Goal: Communication & Community: Share content

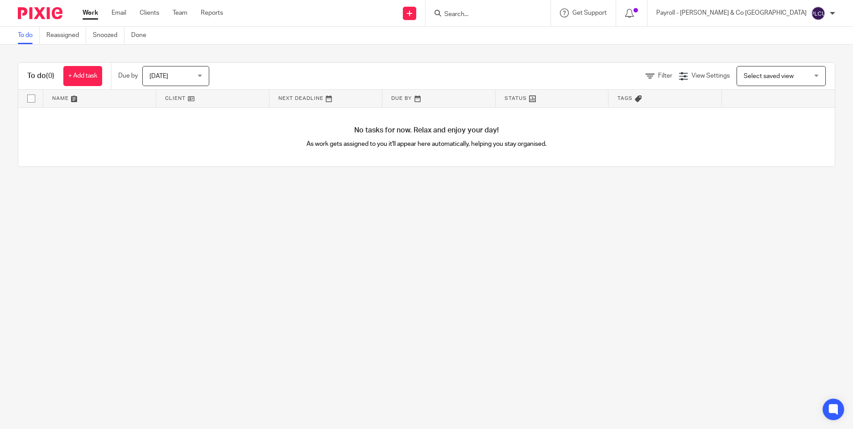
click at [524, 14] on input "Search" at bounding box center [483, 15] width 80 height 8
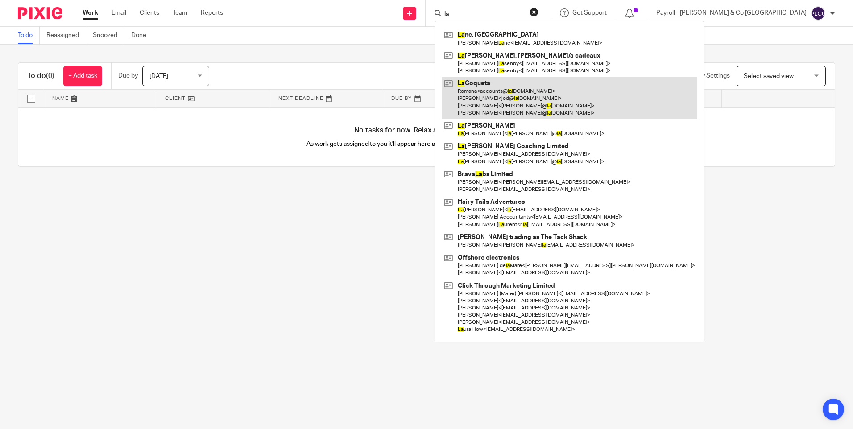
type input "la"
click at [581, 91] on link at bounding box center [570, 98] width 256 height 42
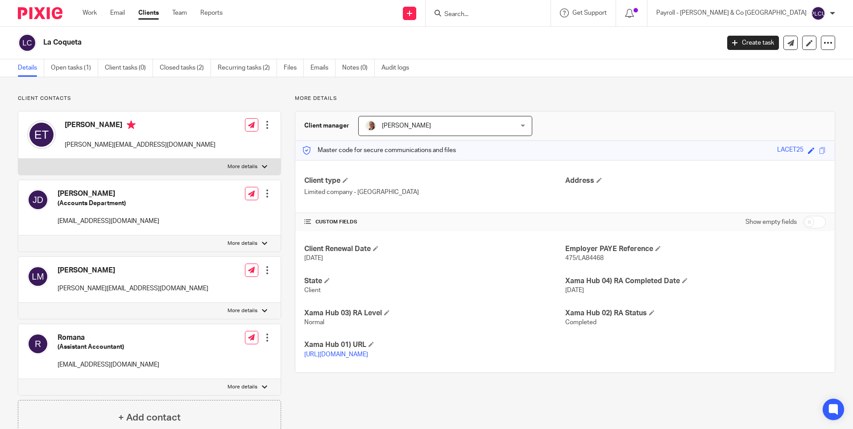
scroll to position [45, 0]
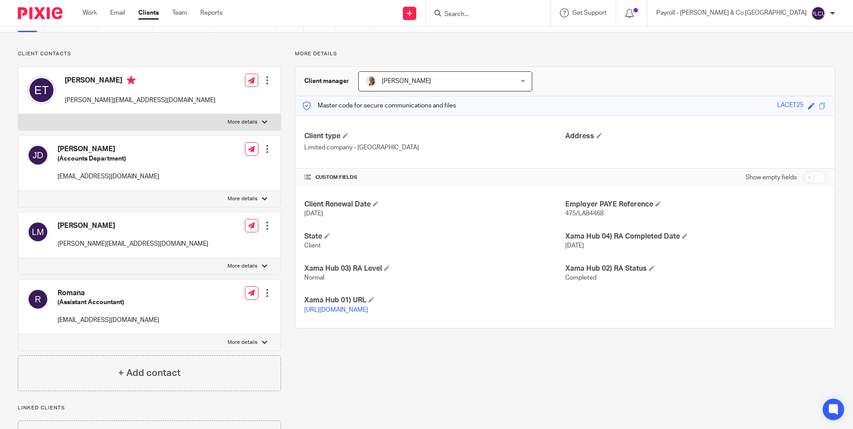
click at [265, 294] on div at bounding box center [267, 293] width 9 height 9
click at [370, 381] on div "More details Client manager Trudi Lilley Trudi Lilley Adam Lilley Amy Adams Deb…" at bounding box center [558, 253] width 554 height 406
click at [248, 295] on icon at bounding box center [251, 293] width 7 height 7
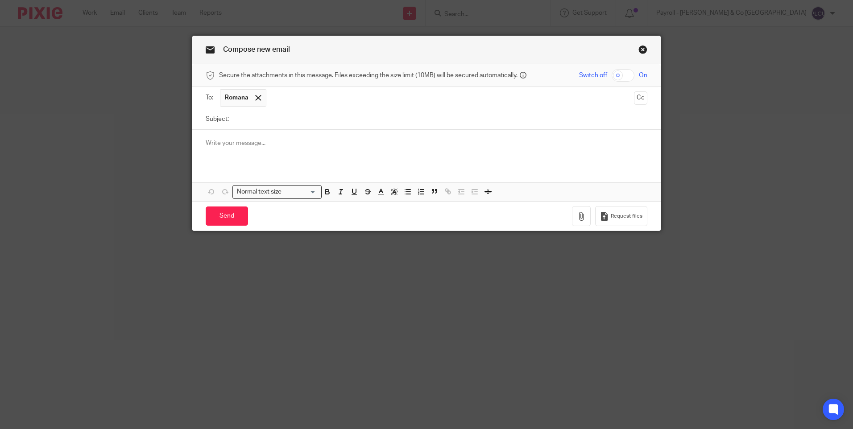
click at [312, 123] on input "Subject:" at bounding box center [440, 119] width 414 height 20
type input "Monthly Payroll reports"
click at [272, 139] on p at bounding box center [427, 143] width 442 height 9
click at [237, 144] on p at bounding box center [427, 143] width 442 height 9
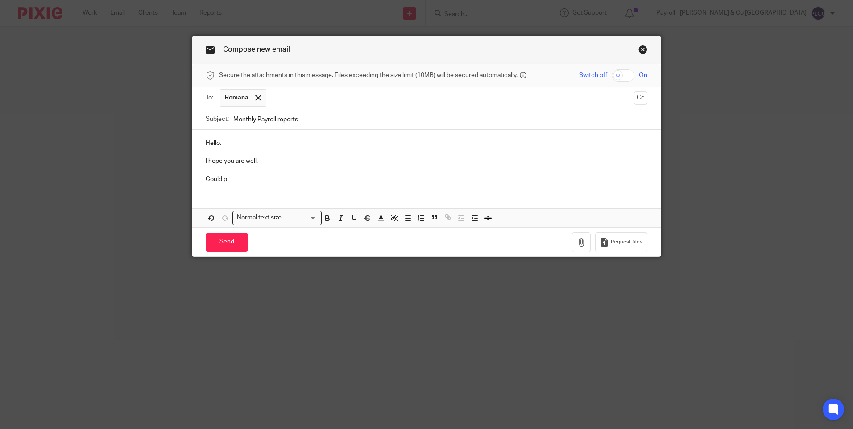
click at [228, 178] on p "Could p" at bounding box center [427, 179] width 442 height 9
drag, startPoint x: 229, startPoint y: 178, endPoint x: 196, endPoint y: 182, distance: 33.2
click at [196, 182] on div "Hello, I hope you are well. Could p" at bounding box center [426, 160] width 468 height 61
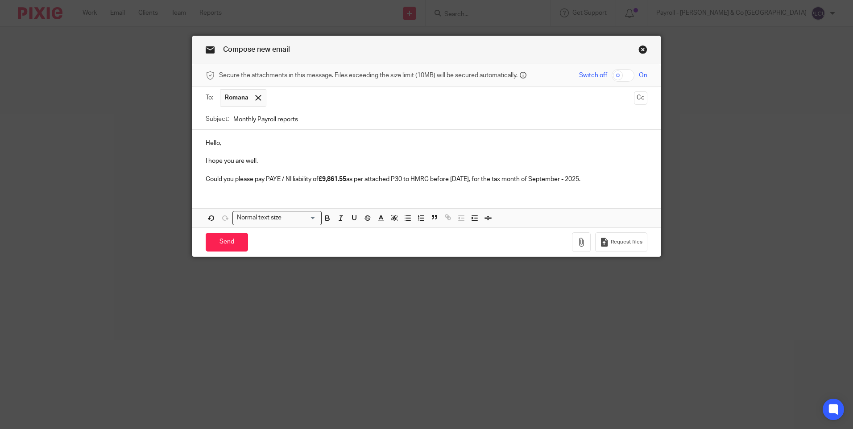
click at [323, 179] on strong "£9,861.55" at bounding box center [333, 179] width 28 height 6
click at [322, 178] on strong "£9,861.55" at bounding box center [333, 179] width 28 height 6
click at [323, 178] on strong "£9,861.55" at bounding box center [333, 179] width 28 height 6
click at [232, 140] on p "Hello," at bounding box center [427, 143] width 442 height 9
click at [582, 242] on icon "button" at bounding box center [581, 242] width 9 height 9
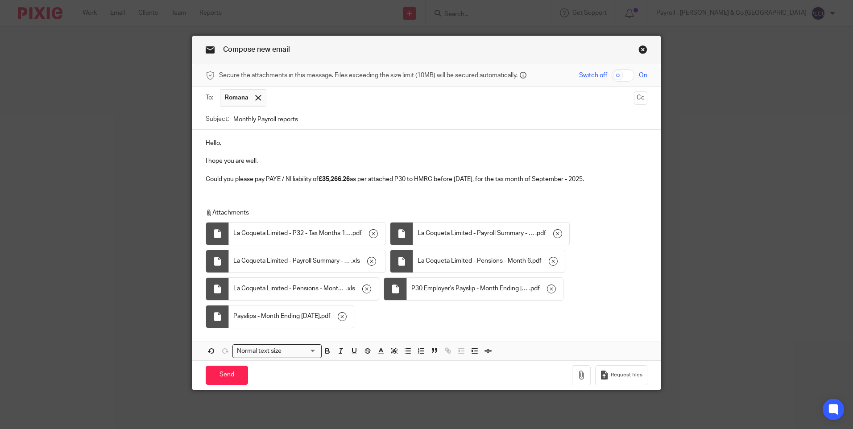
click at [613, 73] on input "checkbox" at bounding box center [623, 75] width 23 height 12
checkbox input "true"
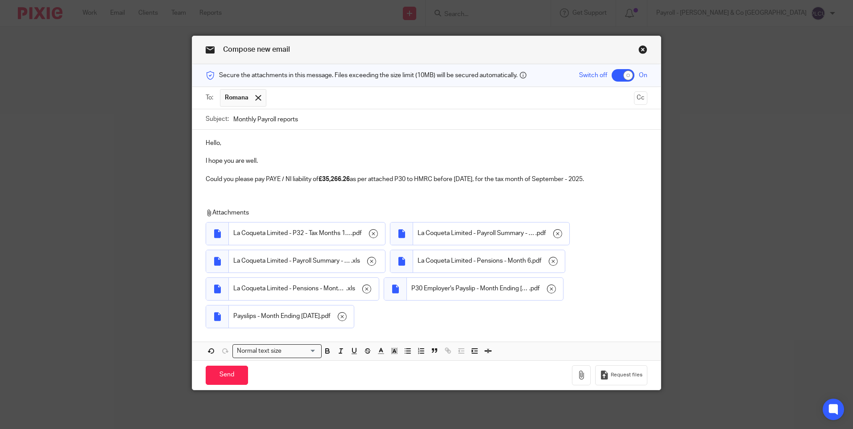
click at [260, 143] on p "Hello," at bounding box center [427, 143] width 442 height 9
drag, startPoint x: 435, startPoint y: 49, endPoint x: 435, endPoint y: 66, distance: 17.0
click at [435, 66] on div "Compose new email Secure the attachments in this message. Files exceeding the s…" at bounding box center [426, 213] width 468 height 354
drag, startPoint x: 435, startPoint y: 66, endPoint x: 392, endPoint y: 54, distance: 43.9
click at [392, 54] on div "Compose new email" at bounding box center [426, 50] width 468 height 28
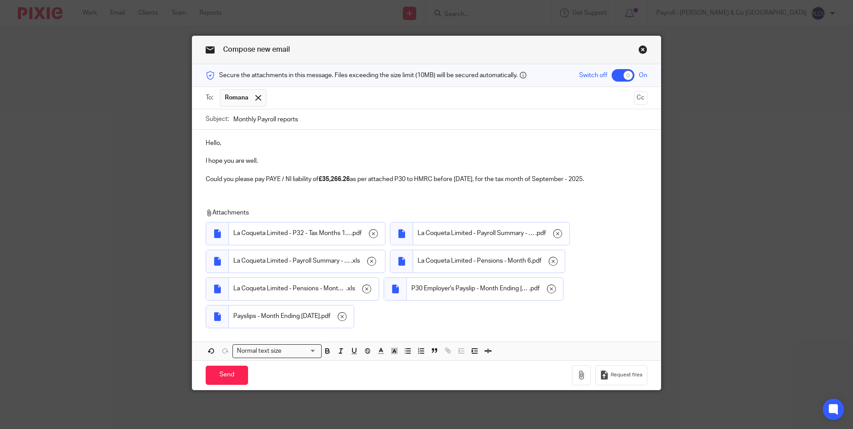
click at [313, 96] on input "text" at bounding box center [451, 97] width 360 height 17
click at [332, 121] on input "Monthly Payroll reports" at bounding box center [440, 119] width 414 height 20
type input "Monthly Payroll reports - [DATE]"
click at [435, 177] on p "Could you please pay PAYE / NI liability of £35,266.26 as per attached P30 to H…" at bounding box center [427, 179] width 442 height 9
click at [272, 162] on p "I hope you are well." at bounding box center [427, 161] width 442 height 9
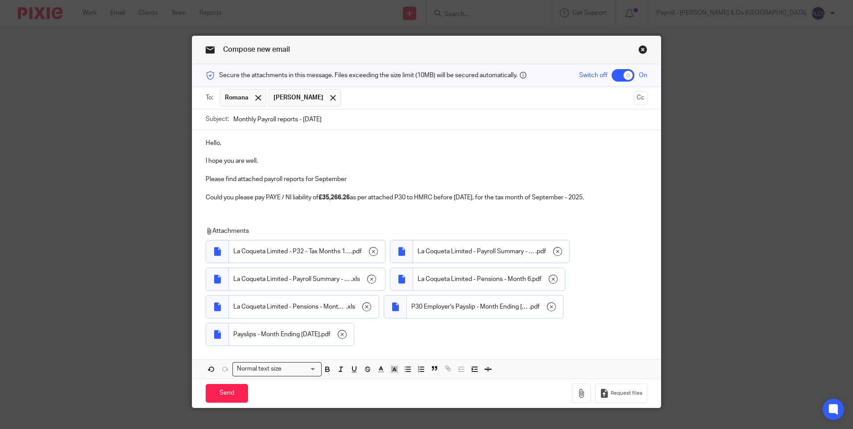
click at [313, 175] on p "Please find attached payroll reports for September" at bounding box center [427, 179] width 442 height 9
click at [390, 174] on p at bounding box center [427, 170] width 442 height 9
click at [398, 177] on p "Please find attached payroll reports for the month of September" at bounding box center [427, 179] width 442 height 9
click at [225, 213] on div "Hello, I hope you are well. Please find attached payroll reports for the month …" at bounding box center [426, 254] width 468 height 249
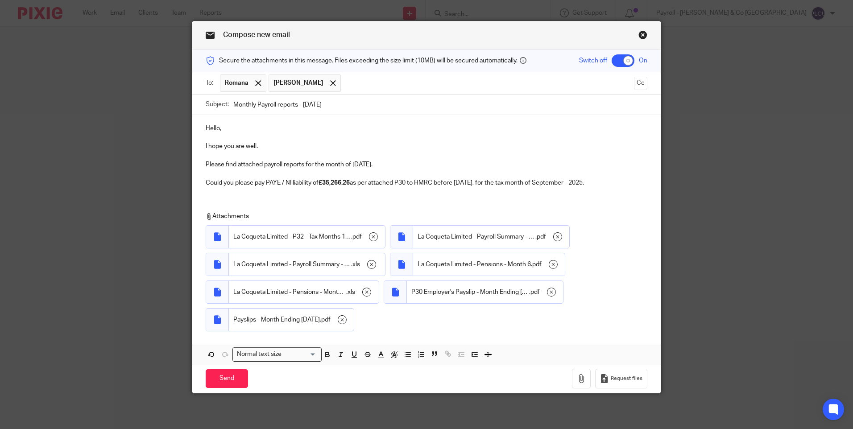
click at [266, 193] on div "Hello, I hope you are well. Please find attached payroll reports for the month …" at bounding box center [426, 239] width 468 height 249
click at [629, 179] on p "Could you please pay PAYE / NI liability of £35,266.26 as per attached P30 to H…" at bounding box center [427, 182] width 442 height 9
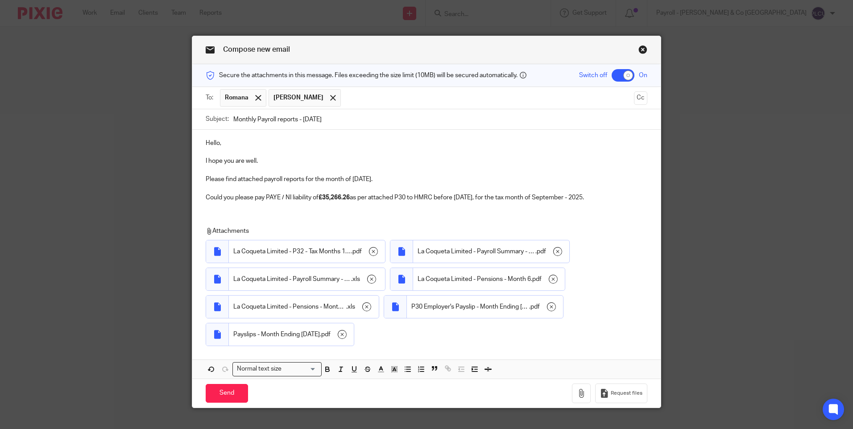
click at [271, 158] on p "I hope you are well." at bounding box center [427, 161] width 442 height 9
click at [231, 395] on input "Send" at bounding box center [227, 393] width 42 height 19
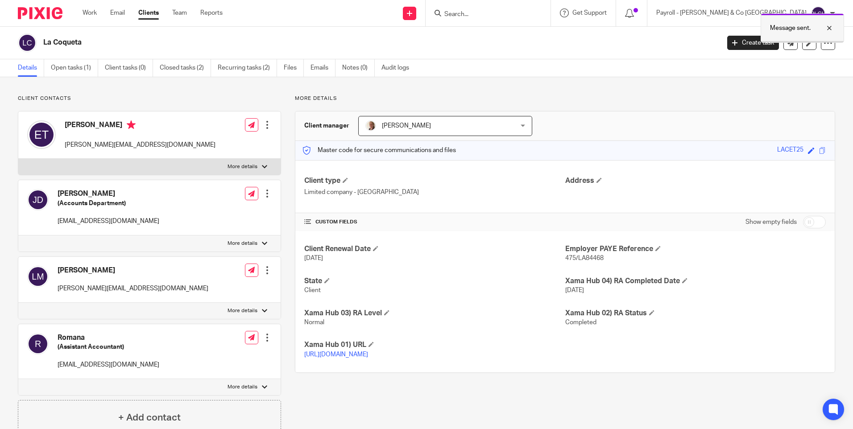
click at [797, 25] on p "Message sent." at bounding box center [790, 28] width 41 height 9
click at [634, 12] on icon at bounding box center [629, 13] width 9 height 9
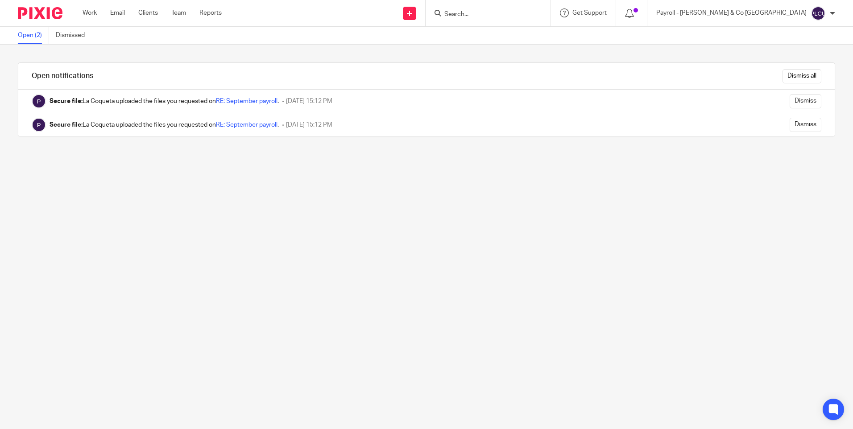
click at [834, 14] on div at bounding box center [832, 13] width 5 height 5
click at [810, 50] on span "Email integration" at bounding box center [807, 49] width 46 height 6
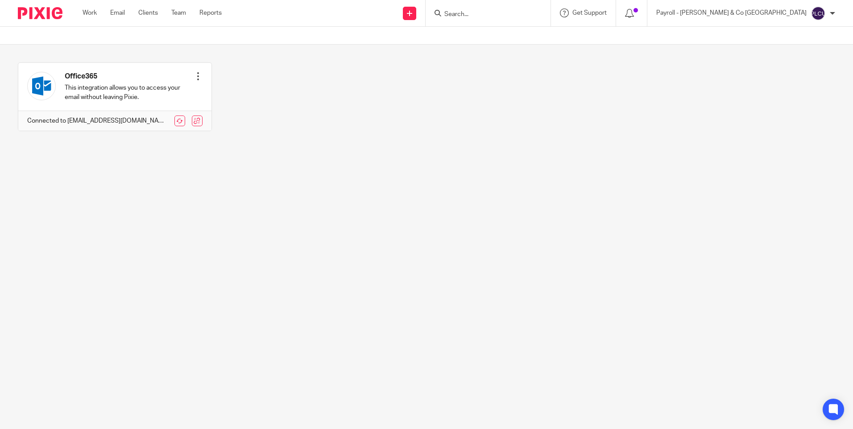
click at [825, 16] on img at bounding box center [818, 13] width 14 height 14
click at [808, 36] on span "My profile" at bounding box center [798, 36] width 28 height 6
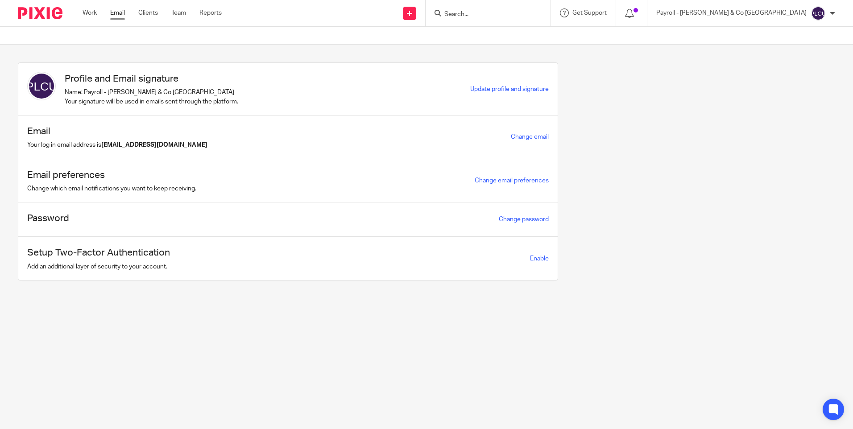
click at [121, 10] on link "Email" at bounding box center [117, 12] width 15 height 9
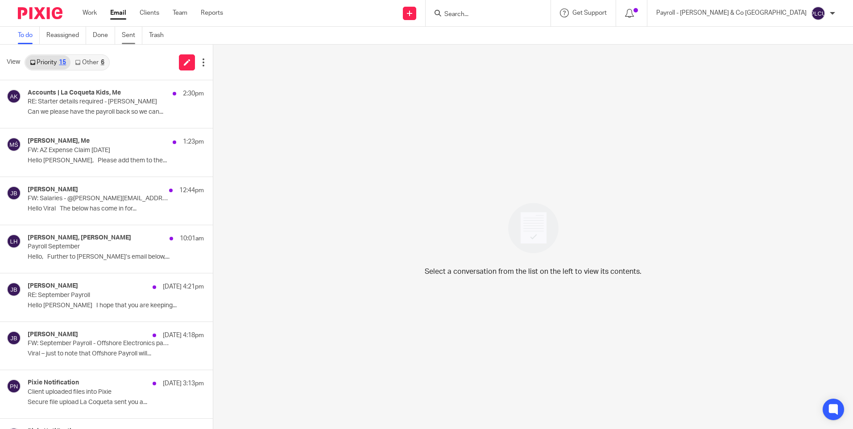
click at [139, 36] on link "Sent" at bounding box center [132, 35] width 21 height 17
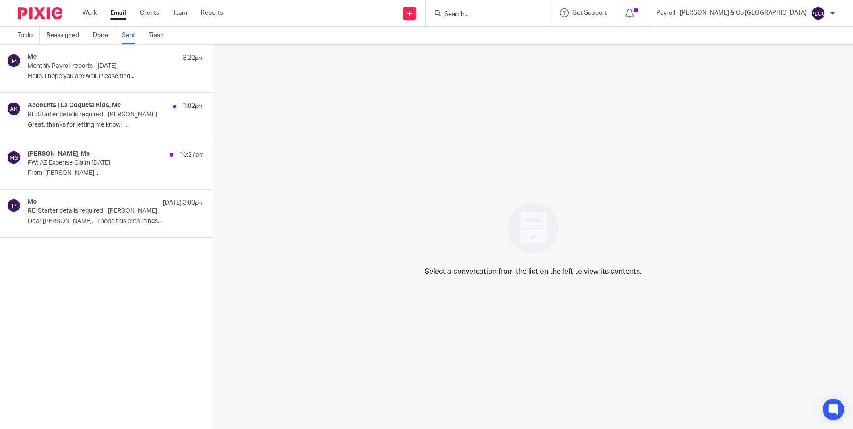
click at [111, 126] on p "Great, thanks for letting me know! ..." at bounding box center [116, 125] width 176 height 8
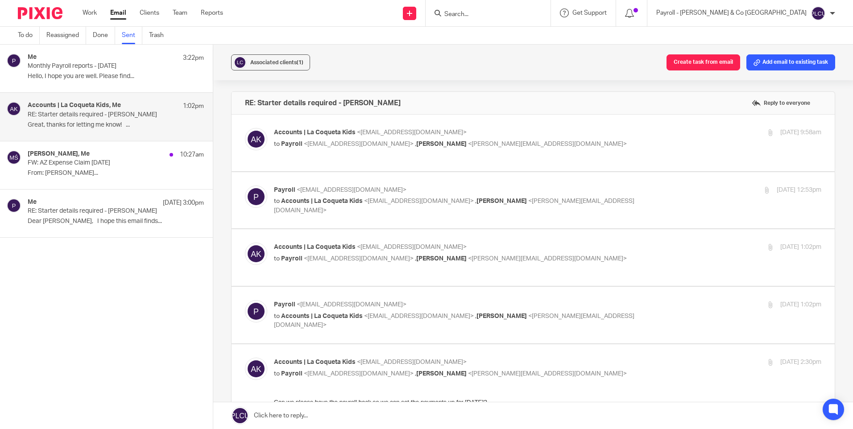
click at [108, 85] on div "Me 3:22pm Monthly Payroll reports - [DATE] Hello, I hope you are well. Please f…" at bounding box center [106, 69] width 213 height 48
